Goal: Navigation & Orientation: Understand site structure

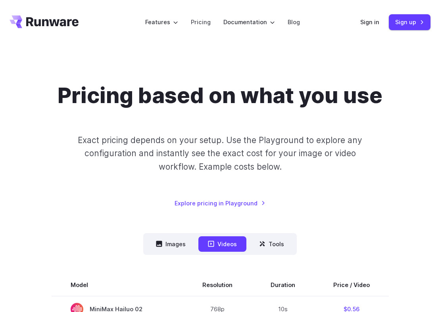
click at [105, 37] on header "Features Tasks Image generation Video generation Sonic Inference Engine™ Models…" at bounding box center [220, 22] width 440 height 44
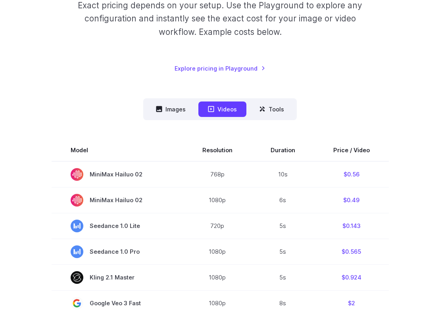
scroll to position [168, 0]
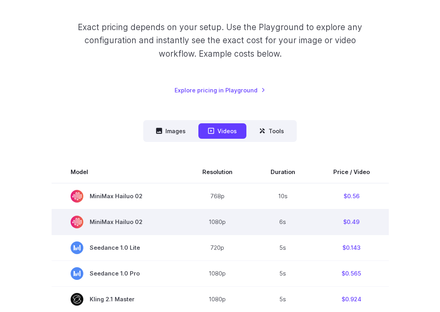
scroll to position [0, 0]
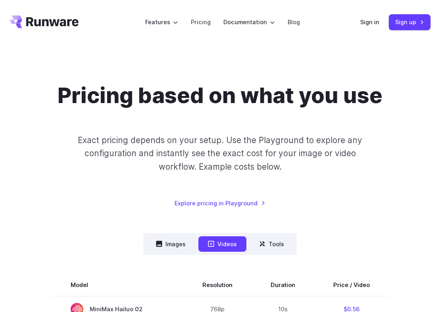
click at [49, 26] on icon "Go to /" at bounding box center [44, 21] width 69 height 13
